Goal: Navigation & Orientation: Find specific page/section

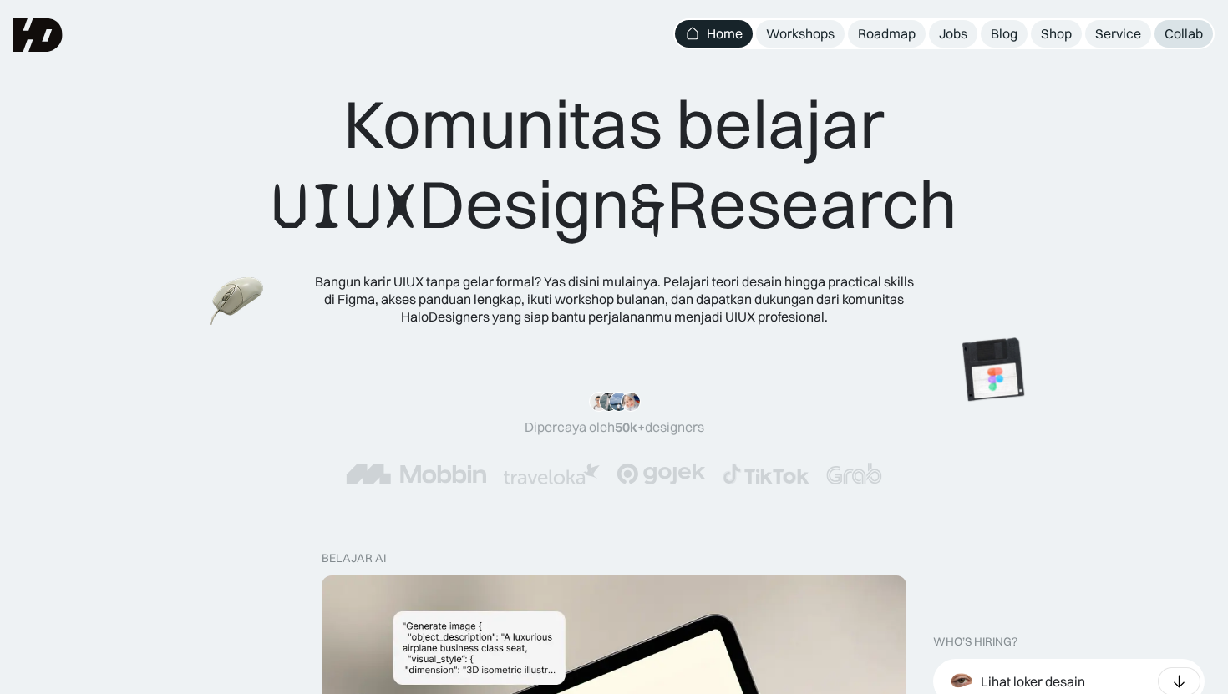
click at [1170, 31] on div "Collab" at bounding box center [1183, 34] width 38 height 18
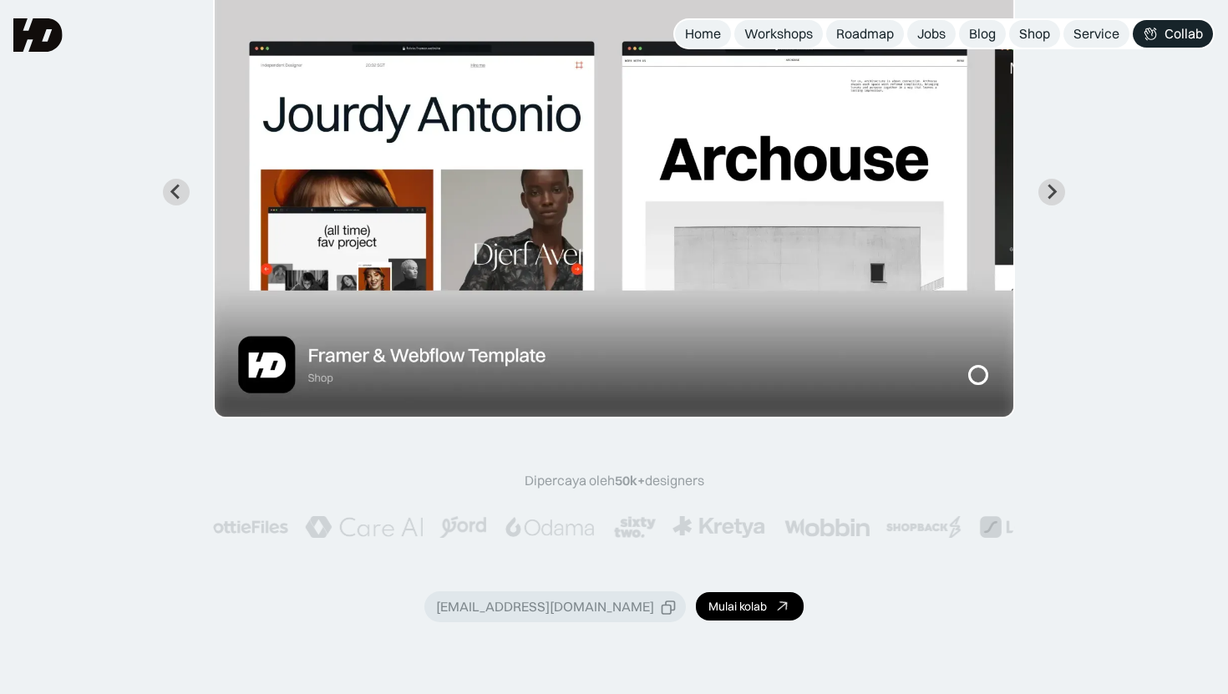
scroll to position [145, 0]
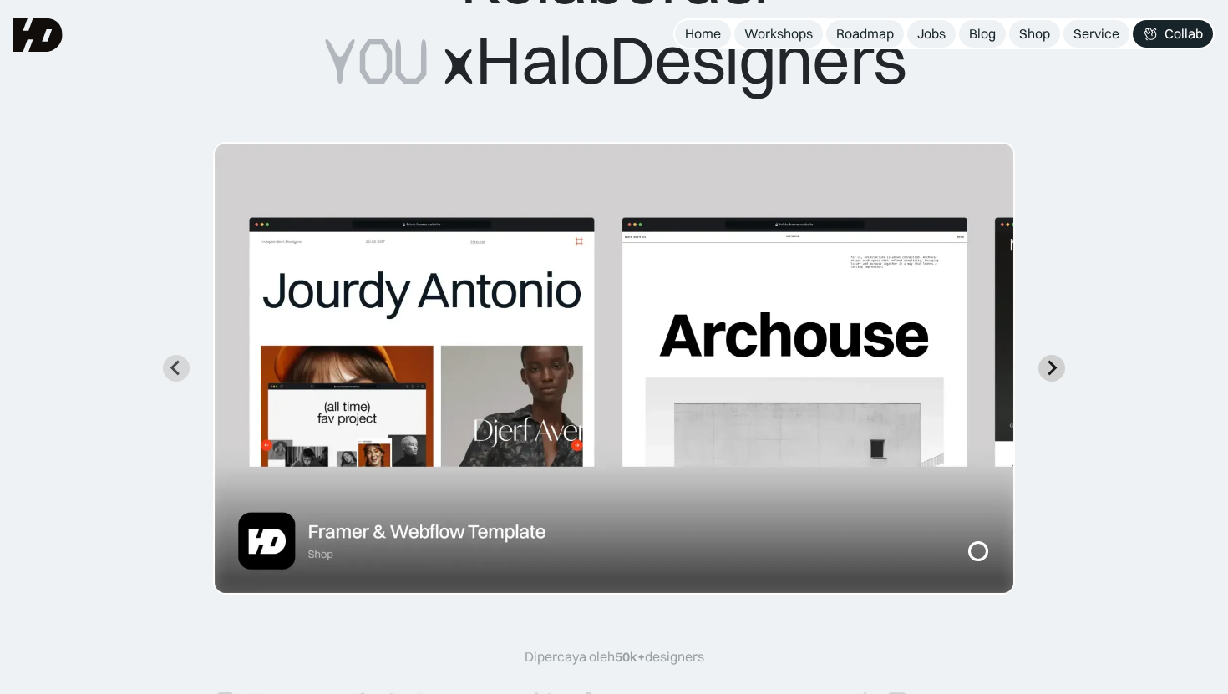
click at [1051, 373] on icon "Next slide" at bounding box center [1052, 368] width 9 height 15
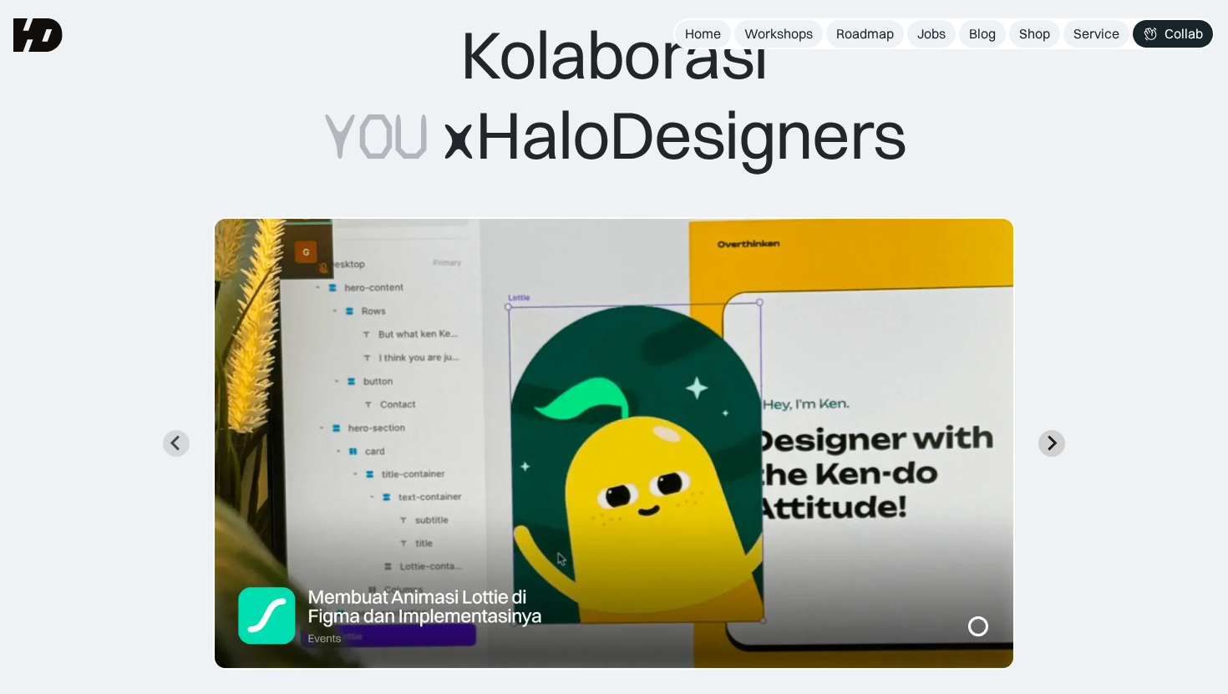
scroll to position [64, 0]
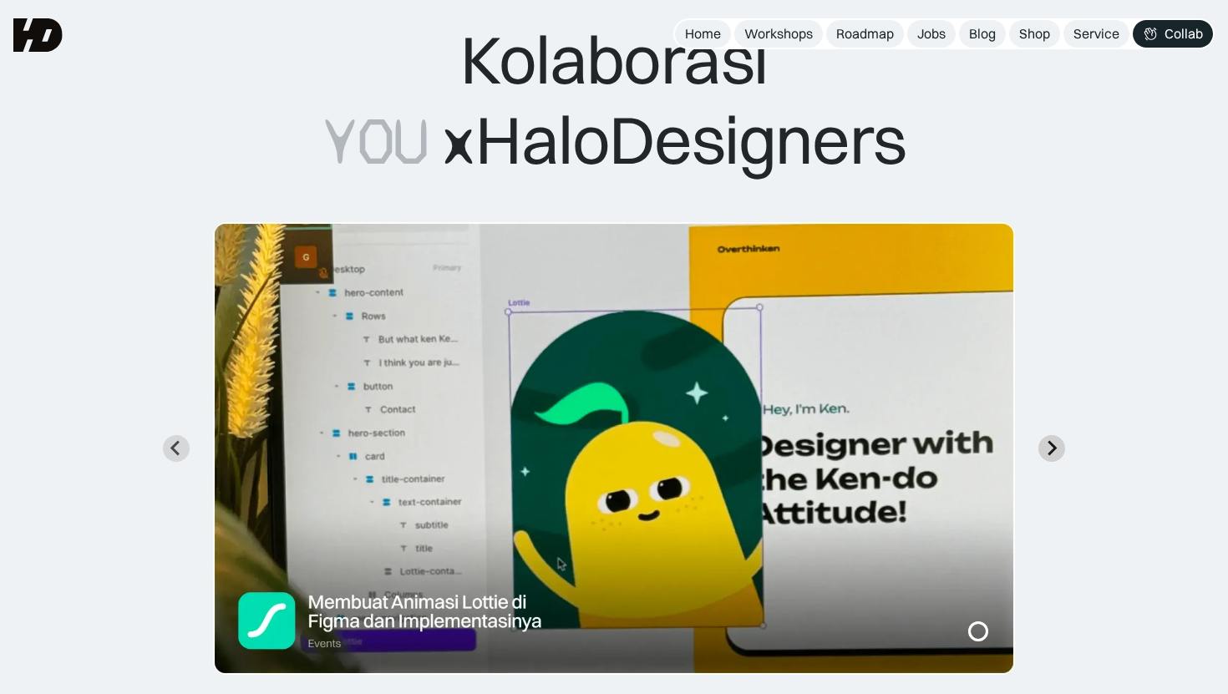
click at [1053, 447] on icon "Next slide" at bounding box center [1052, 448] width 9 height 15
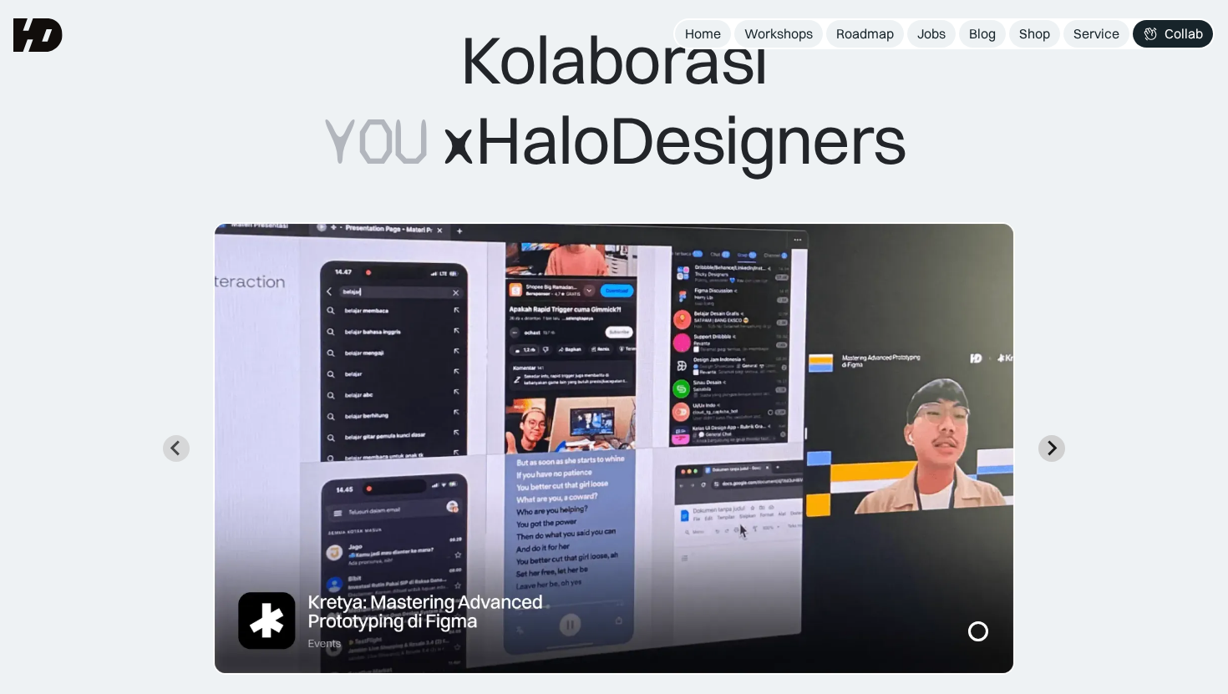
click at [1053, 447] on icon "Next slide" at bounding box center [1052, 448] width 9 height 15
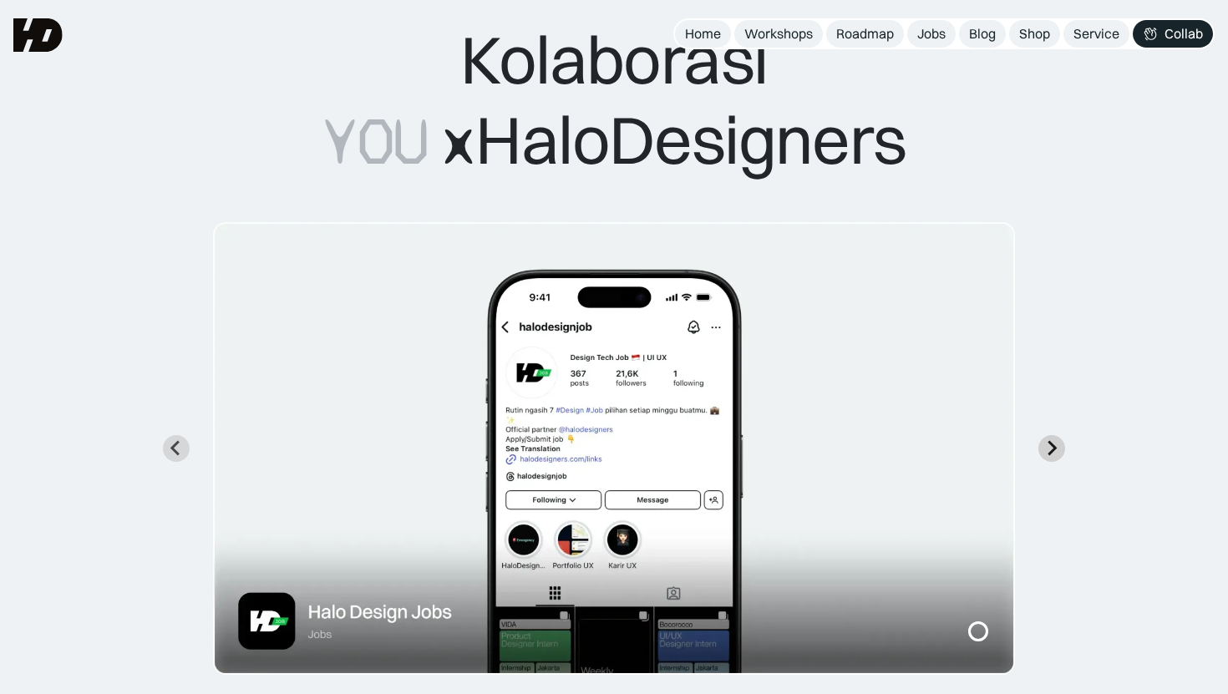
click at [1053, 447] on icon "Next slide" at bounding box center [1052, 448] width 9 height 15
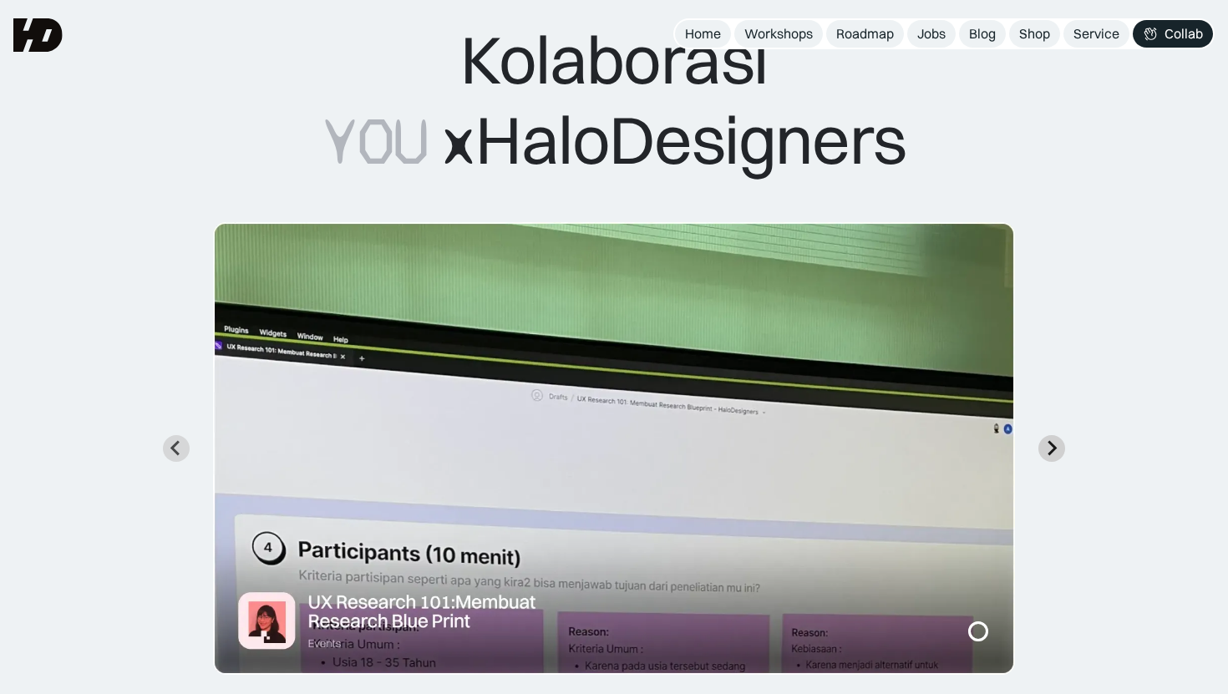
click at [1053, 447] on icon "Next slide" at bounding box center [1052, 448] width 9 height 15
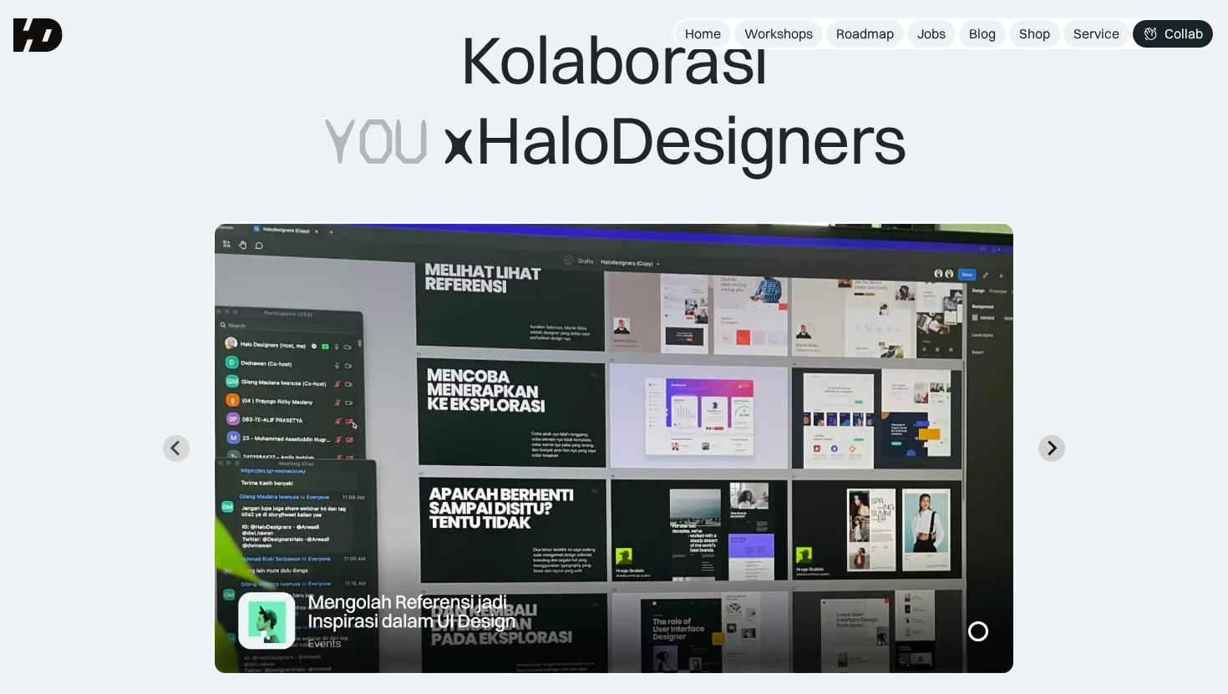
click at [1053, 447] on icon "Next slide" at bounding box center [1052, 448] width 9 height 15
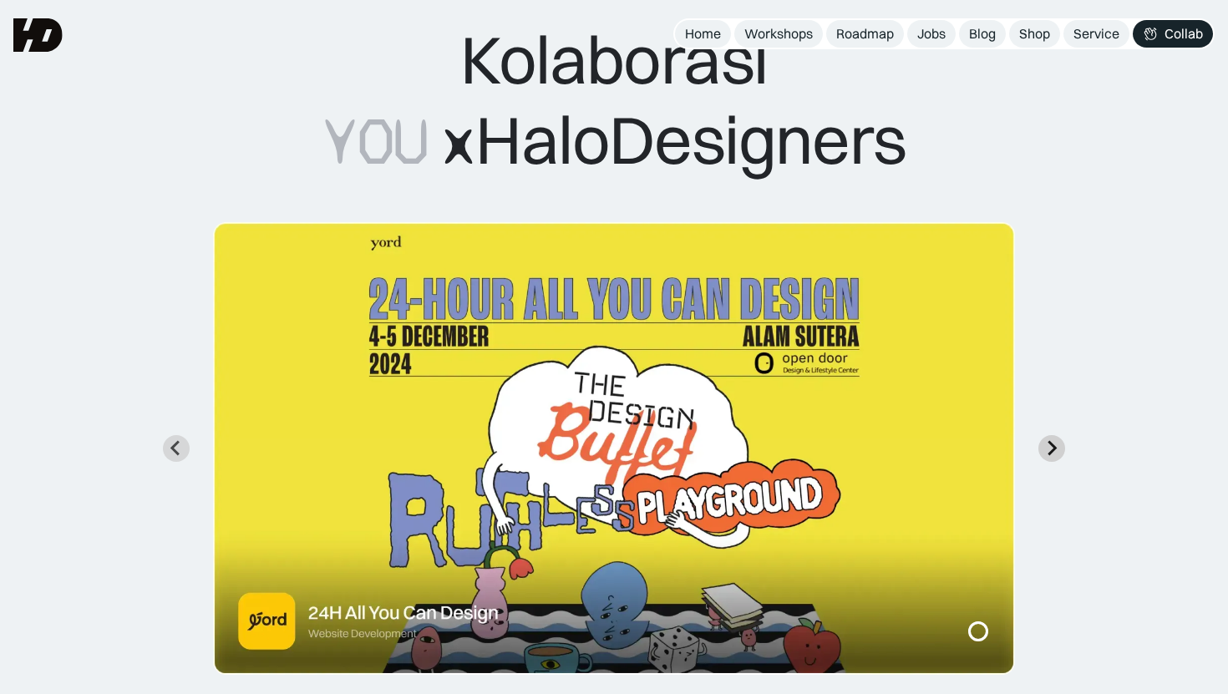
click at [1053, 447] on icon "Go to first slide" at bounding box center [1052, 448] width 9 height 15
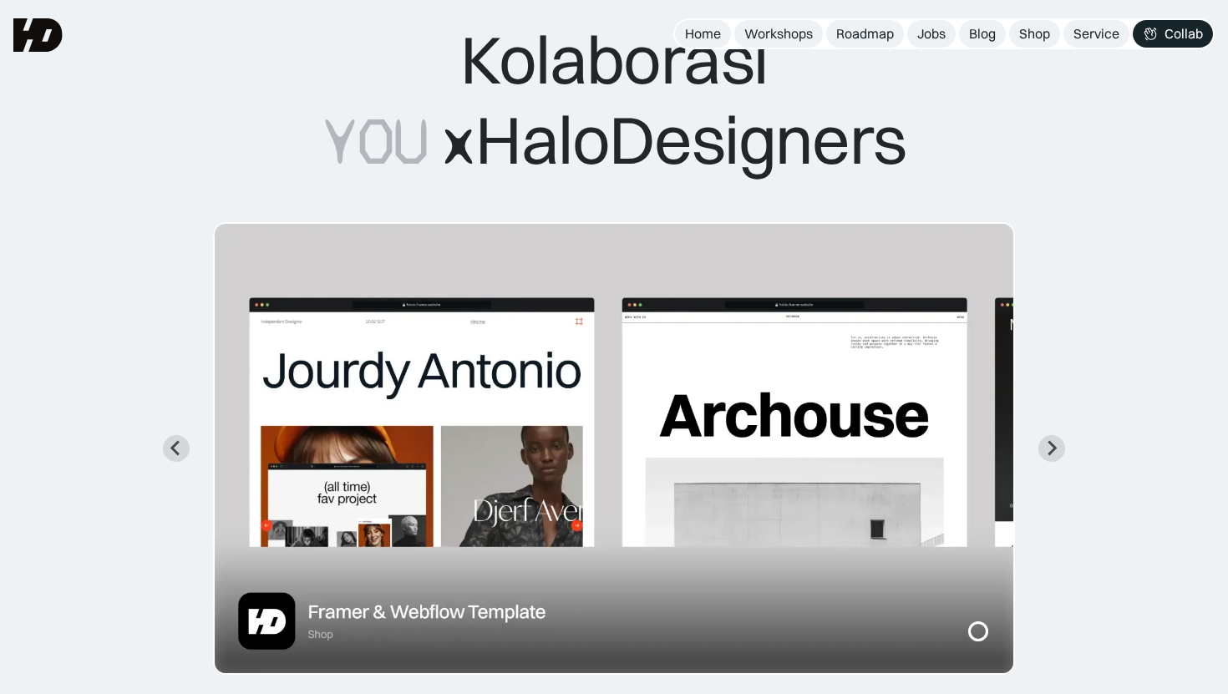
click at [486, 615] on img "1 of 7" at bounding box center [614, 448] width 802 height 453
click at [320, 637] on img "1 of 7" at bounding box center [614, 448] width 802 height 453
click at [536, 348] on img "1 of 7" at bounding box center [614, 448] width 802 height 453
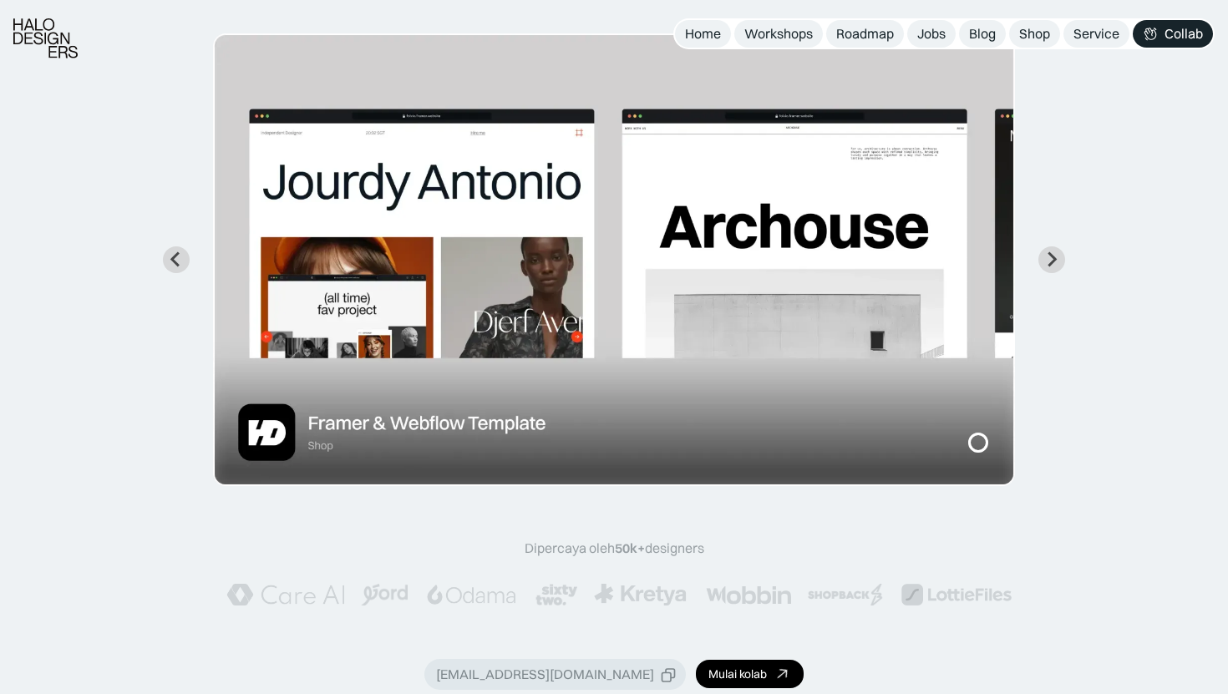
scroll to position [260, 0]
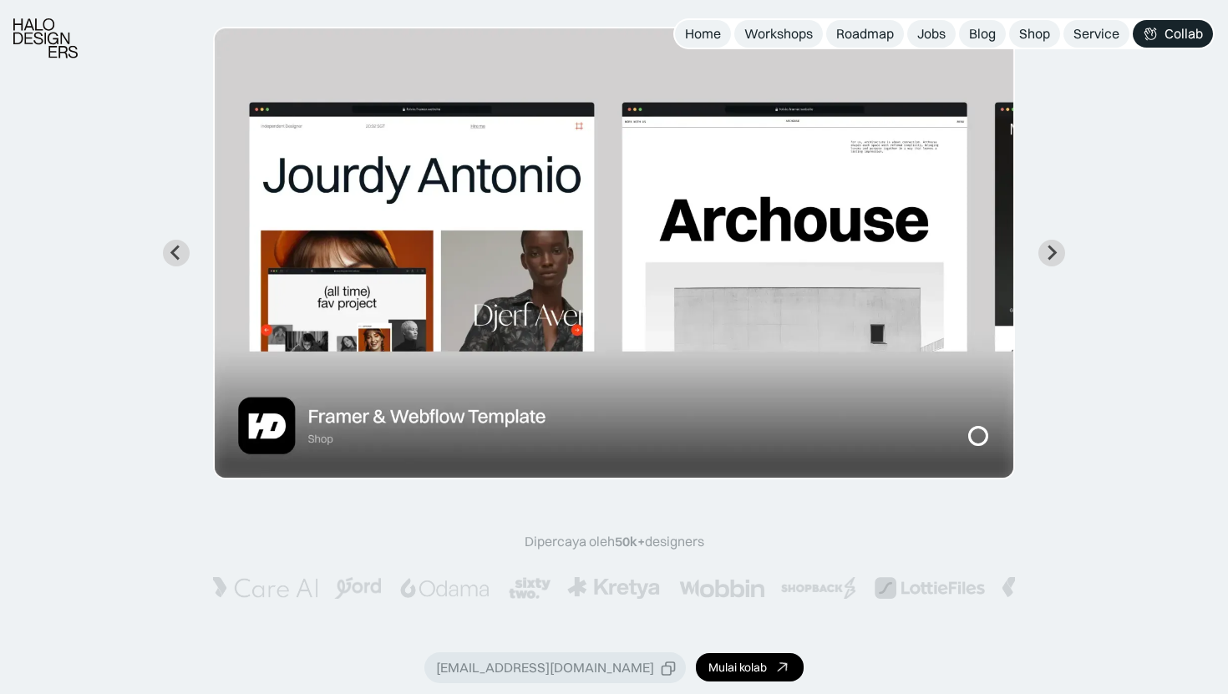
click at [430, 418] on img "1 of 7" at bounding box center [614, 253] width 802 height 453
click at [235, 429] on img "1 of 7" at bounding box center [614, 253] width 802 height 453
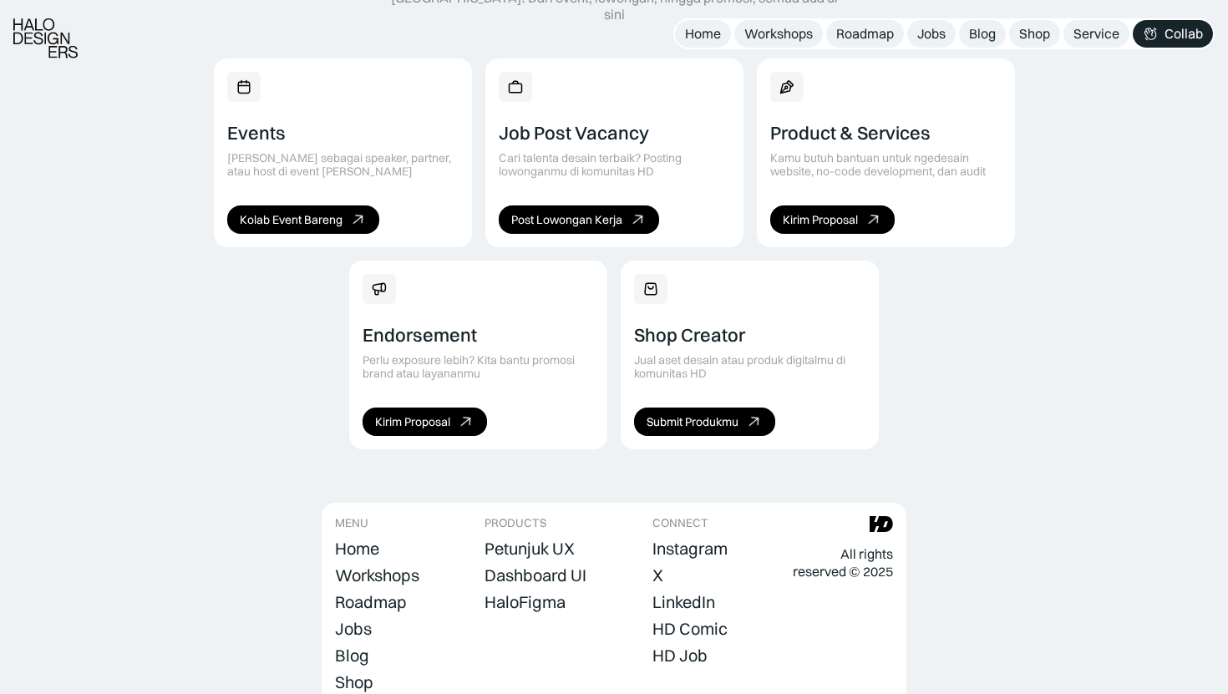
scroll to position [1118, 0]
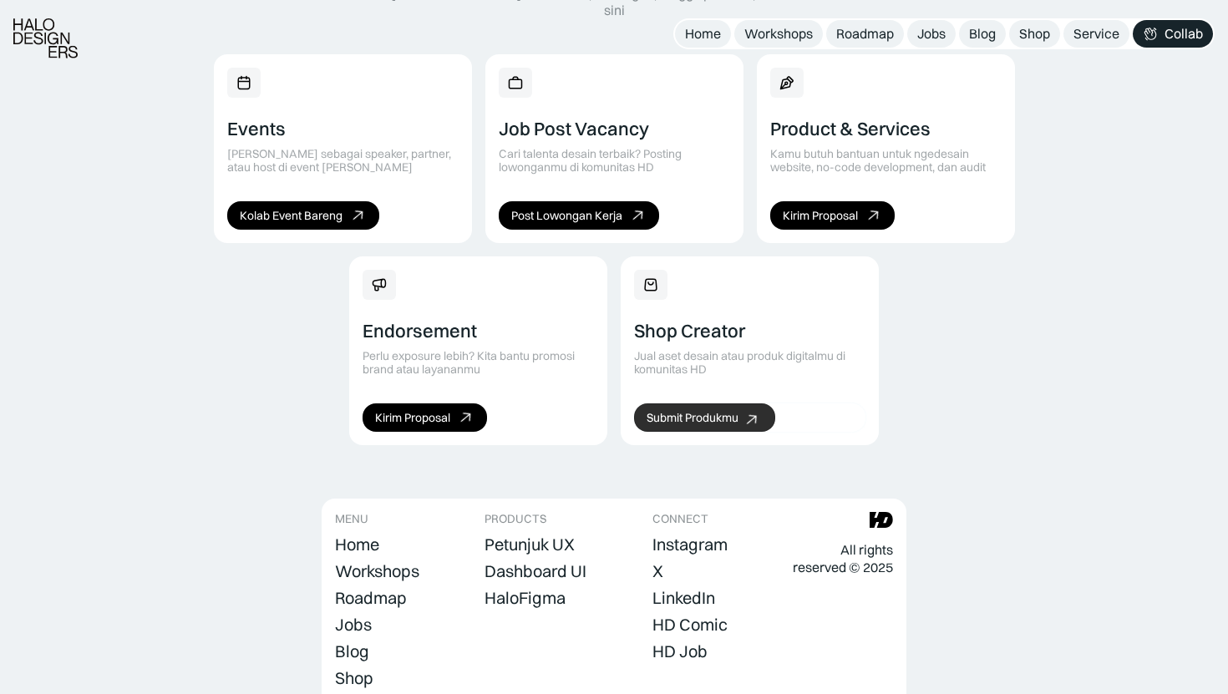
click at [728, 411] on div "Submit Produkmu" at bounding box center [693, 418] width 92 height 14
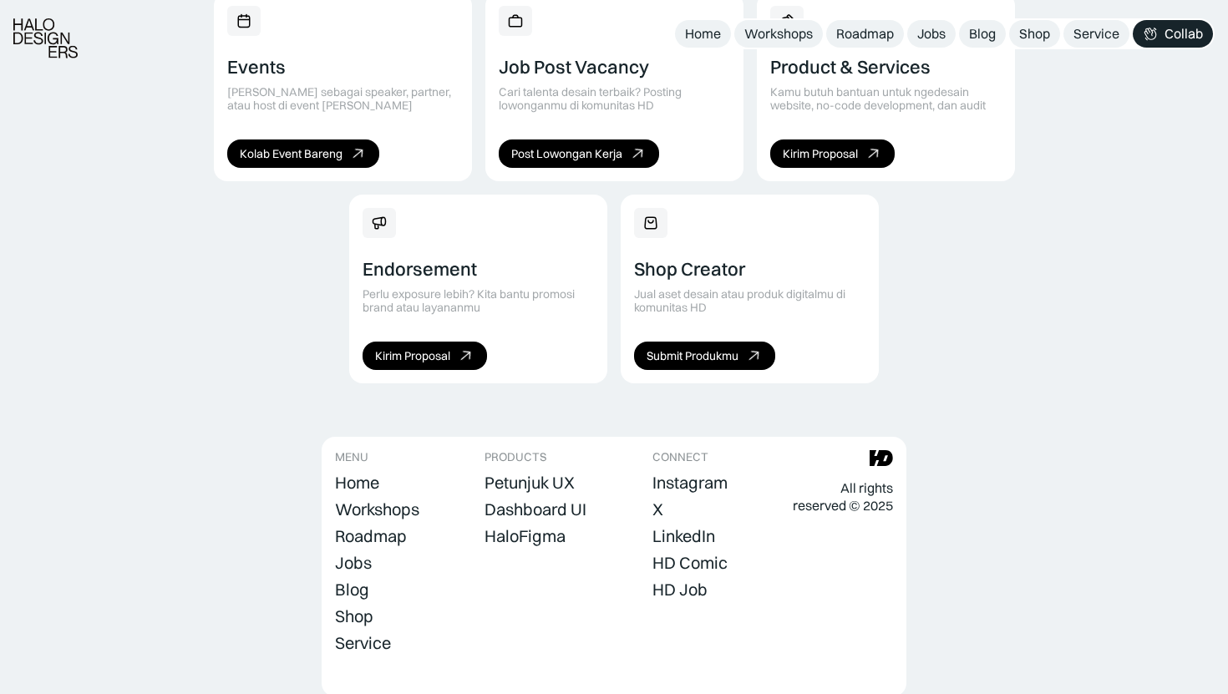
scroll to position [1218, 0]
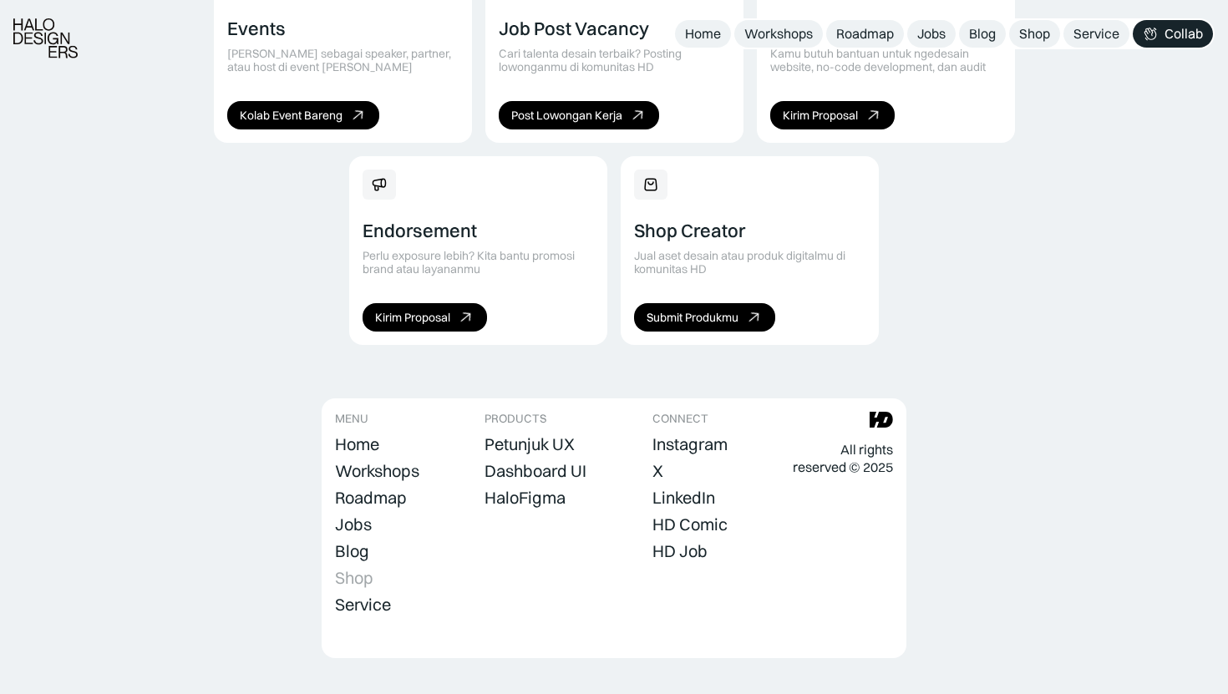
click at [355, 568] on div "Shop" at bounding box center [354, 578] width 38 height 20
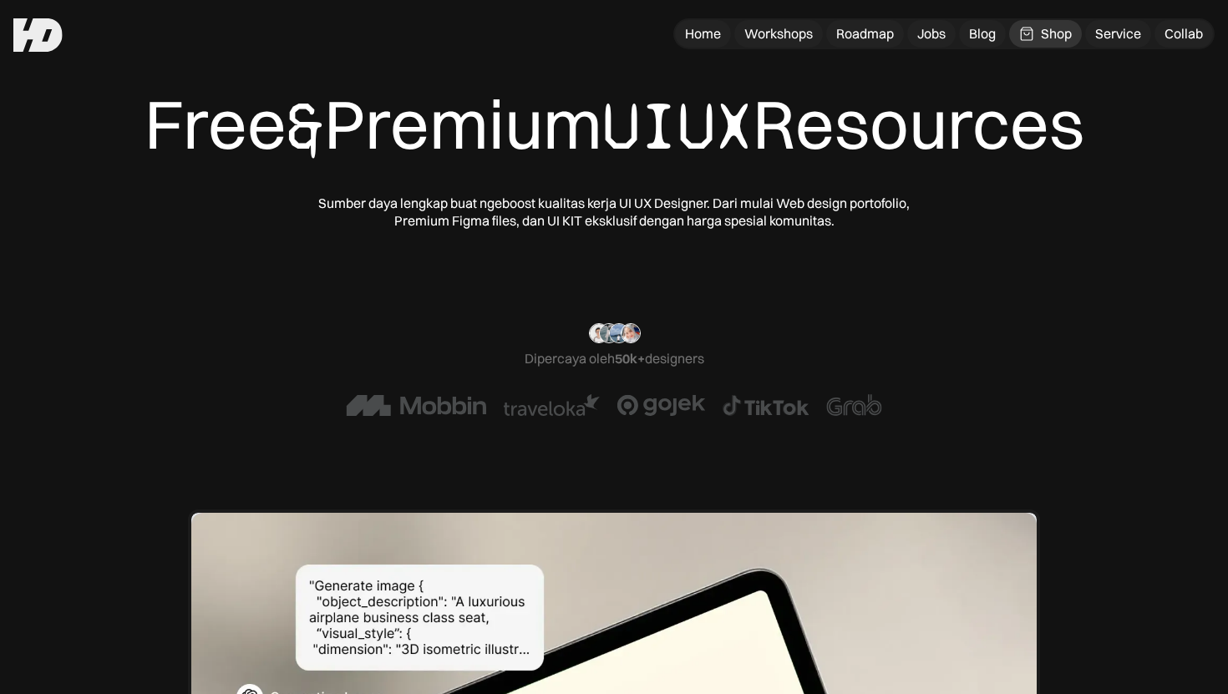
click at [1112, 230] on div "Free & Premium UIUX Resources Sumber daya lengkap buat ngeboost kualitas kerja …" at bounding box center [614, 620] width 1094 height 1072
